Goal: Task Accomplishment & Management: Manage account settings

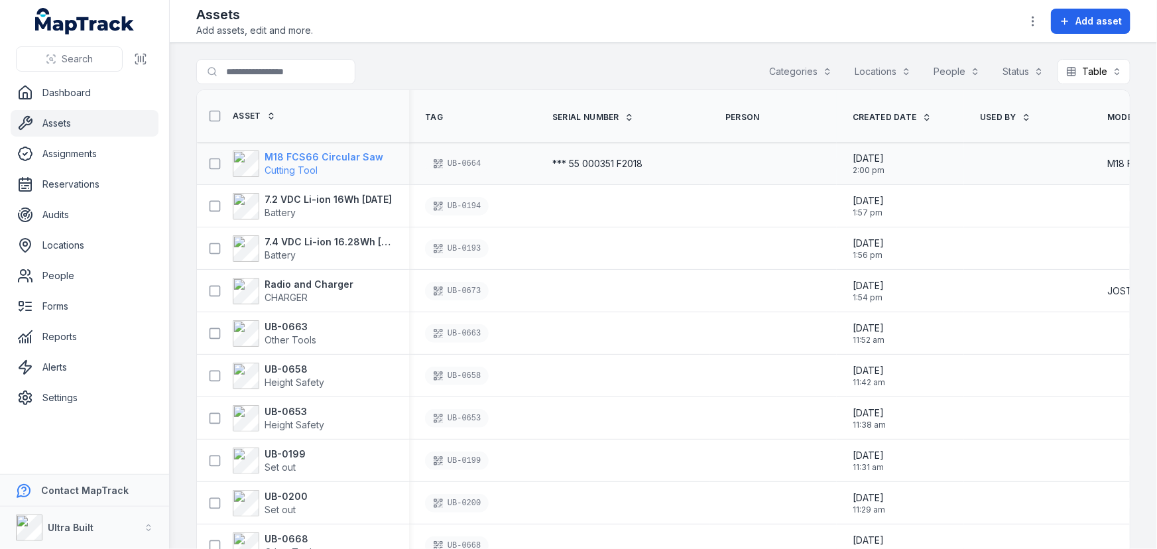
click at [311, 158] on strong "M18 FCS66 Circular Saw" at bounding box center [324, 157] width 119 height 13
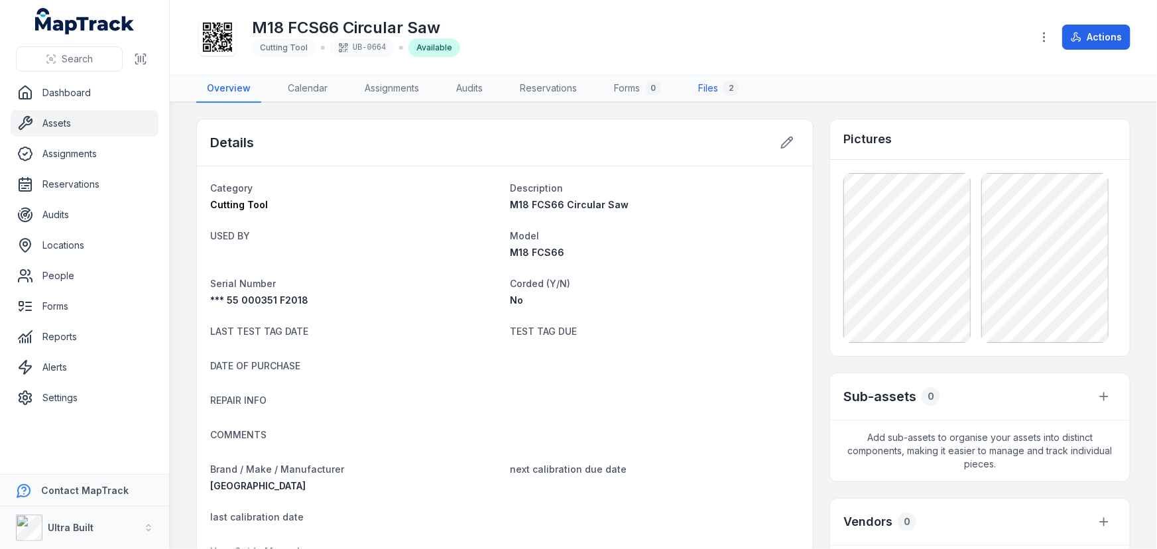
click at [713, 86] on link "Files 2" at bounding box center [719, 89] width 62 height 28
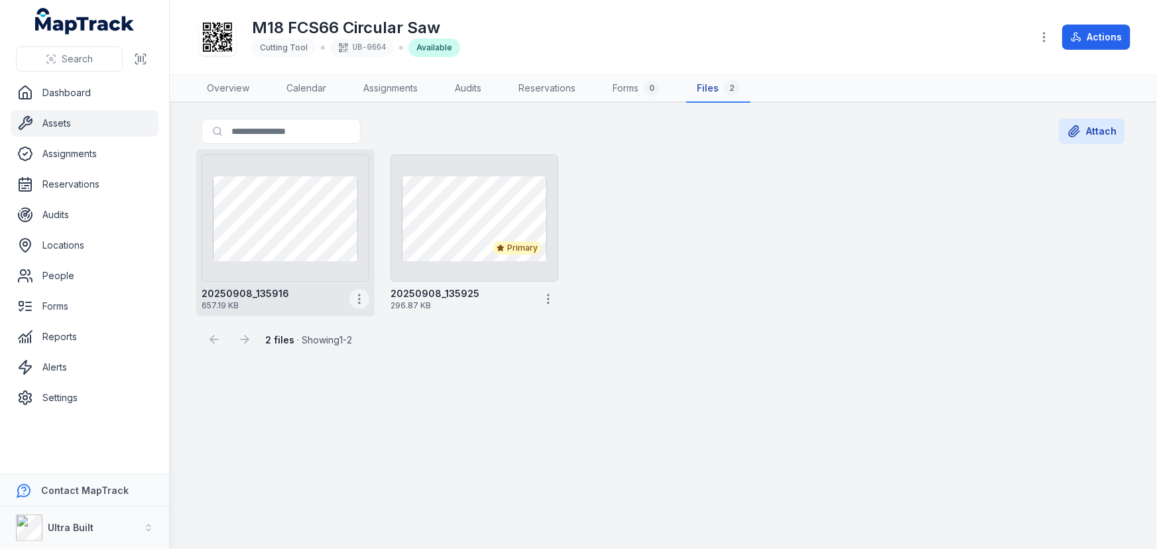
click at [359, 298] on circle "button" at bounding box center [359, 298] width 1 height 1
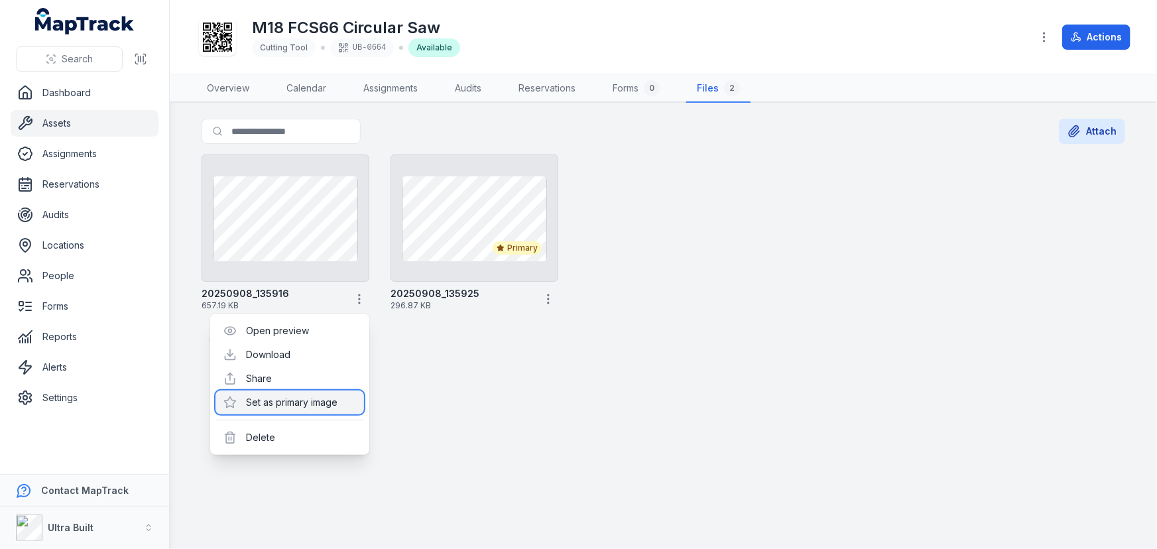
click at [289, 397] on div "Set as primary image" at bounding box center [289, 403] width 149 height 24
